Goal: Information Seeking & Learning: Learn about a topic

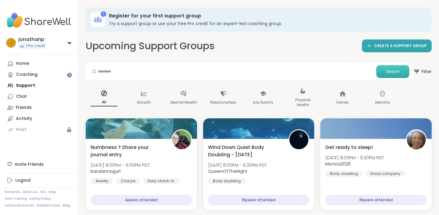
click at [389, 73] on span "Search" at bounding box center [392, 72] width 13 height 6
click at [246, 75] on input "text" at bounding box center [231, 71] width 286 height 12
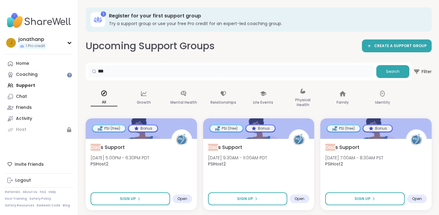
click at [133, 73] on input "***" at bounding box center [231, 71] width 286 height 12
type input "**********"
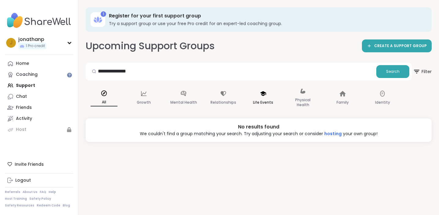
click at [264, 95] on icon at bounding box center [263, 93] width 6 height 5
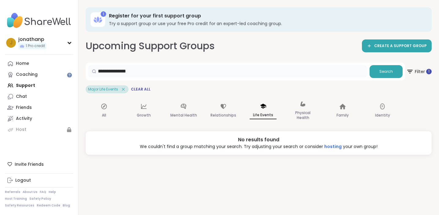
click at [208, 73] on input "**********" at bounding box center [227, 71] width 279 height 12
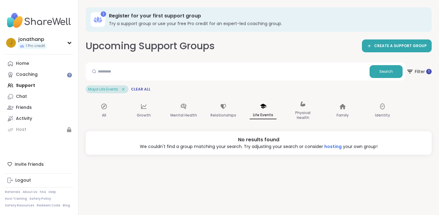
click at [259, 111] on div "Life Events" at bounding box center [263, 111] width 37 height 31
click at [376, 72] on button "Search" at bounding box center [386, 71] width 33 height 13
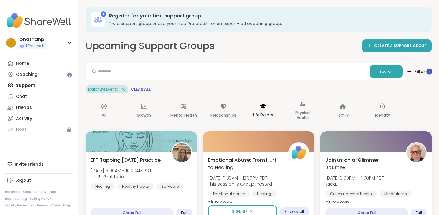
click at [421, 72] on span "Filter 1" at bounding box center [419, 71] width 27 height 15
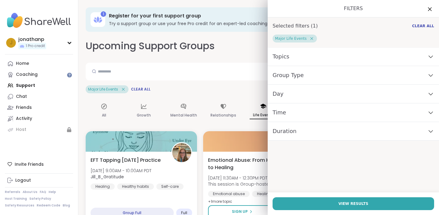
click at [319, 56] on div "Topics" at bounding box center [353, 56] width 171 height 19
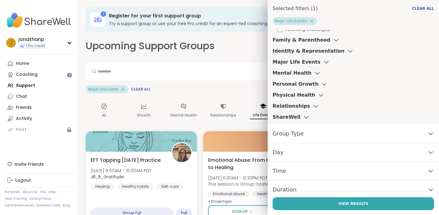
scroll to position [81, 0]
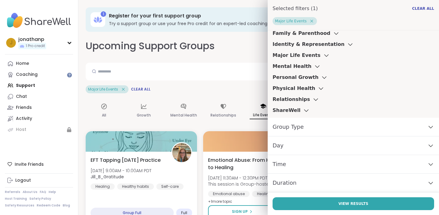
click at [350, 125] on div "Group Type" at bounding box center [353, 127] width 171 height 19
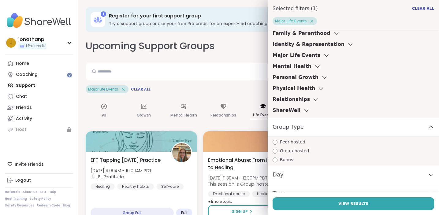
click at [350, 125] on div "Group Type" at bounding box center [353, 127] width 171 height 19
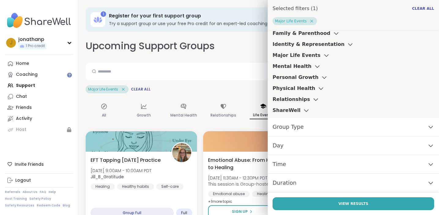
click at [314, 66] on icon at bounding box center [317, 66] width 7 height 4
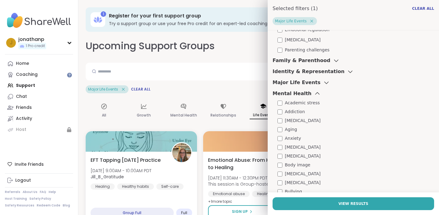
scroll to position [53, 0]
click at [324, 65] on div "Family & Parenthood" at bounding box center [306, 61] width 67 height 7
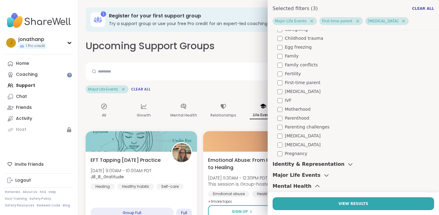
scroll to position [141, 0]
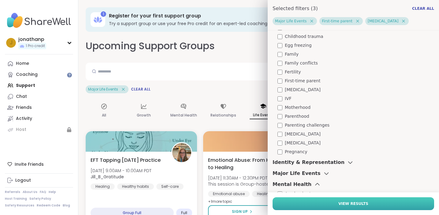
click at [347, 207] on button "View Results" at bounding box center [354, 203] width 162 height 13
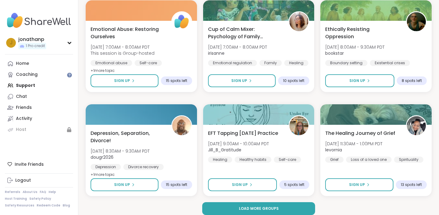
scroll to position [1178, 0]
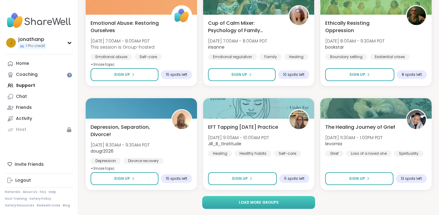
click at [236, 203] on button "Load more groups" at bounding box center [258, 202] width 113 height 13
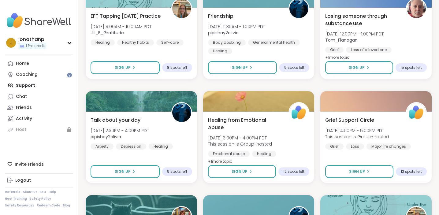
scroll to position [2018, 0]
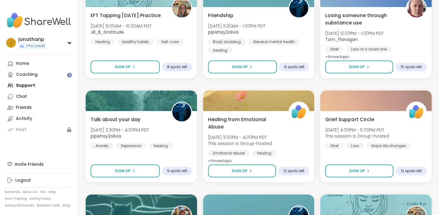
click at [75, 39] on div "[PERSON_NAME] 1 Pro credit Profile Membership Settings Help Home Coaching Suppo…" at bounding box center [39, 107] width 78 height 215
click at [73, 41] on div "[PERSON_NAME] 1 Pro credit" at bounding box center [39, 43] width 68 height 16
